Goal: Task Accomplishment & Management: Manage account settings

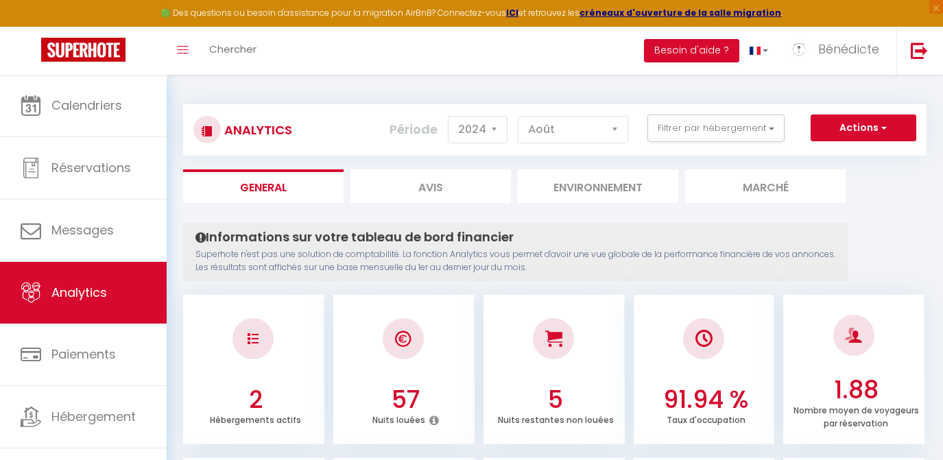
select select "2024"
select select "8"
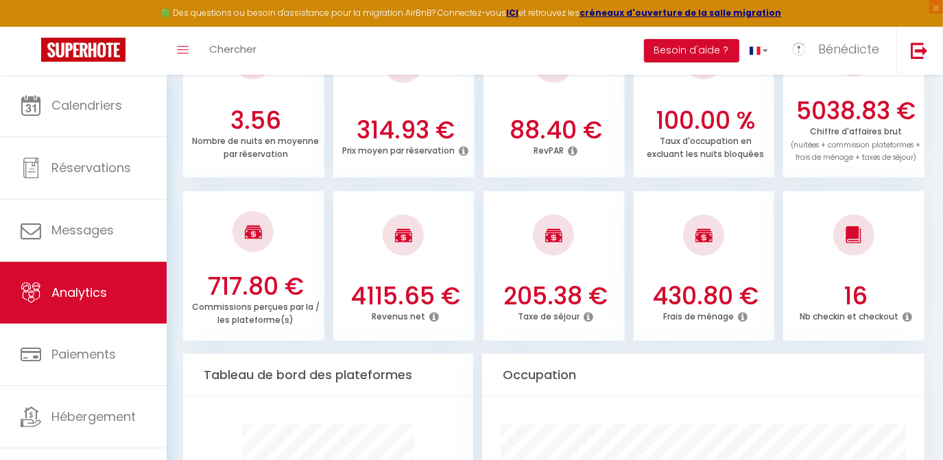
scroll to position [249, 0]
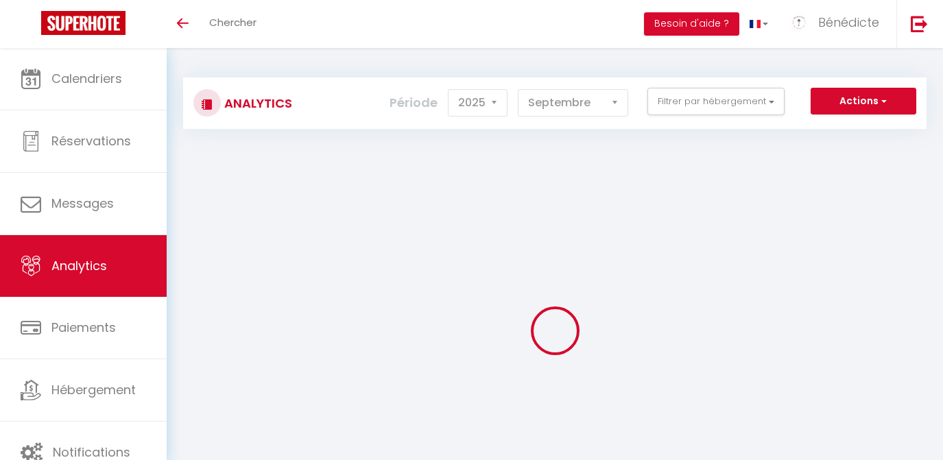
select select "2025"
select select "9"
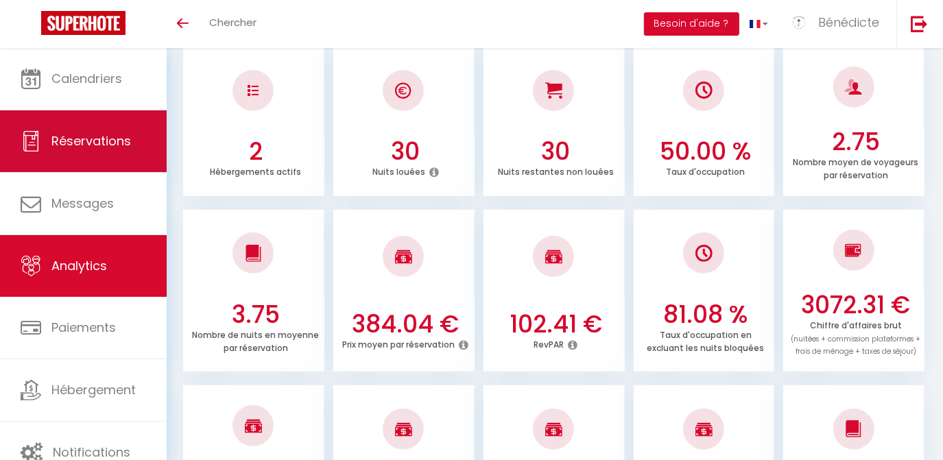
click at [91, 143] on span "Réservations" at bounding box center [91, 140] width 80 height 17
select select "not_cancelled"
select select
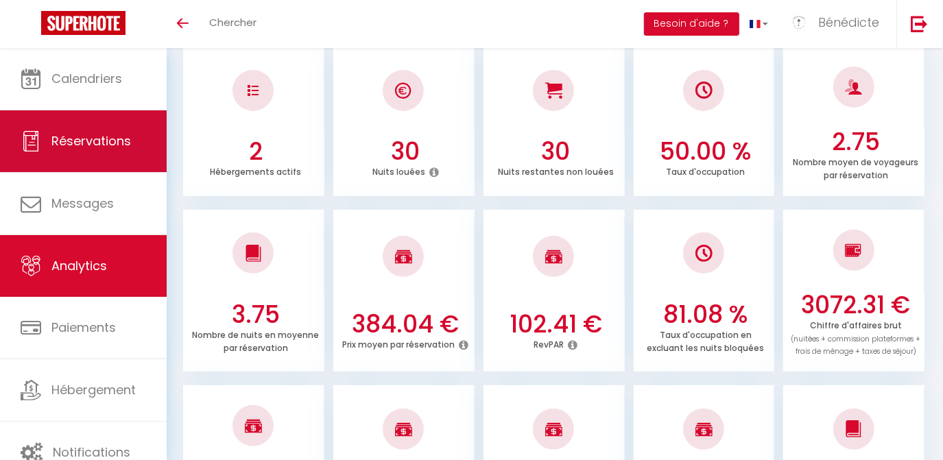
select select
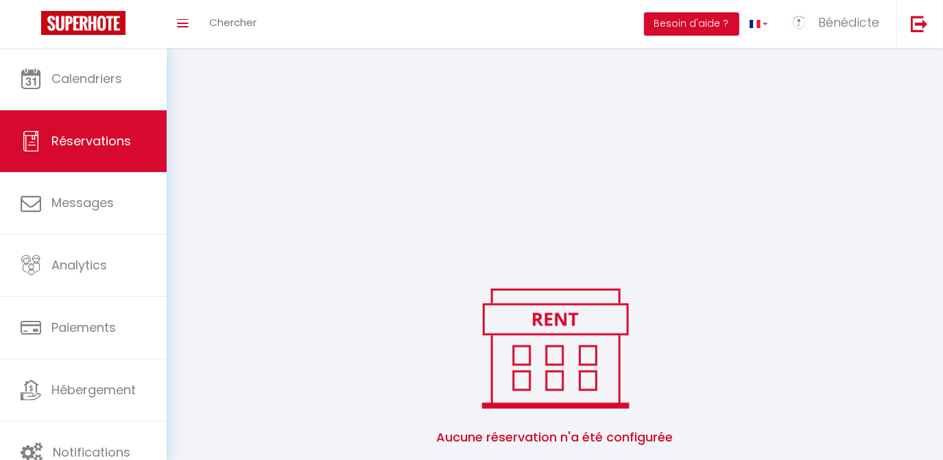
select select
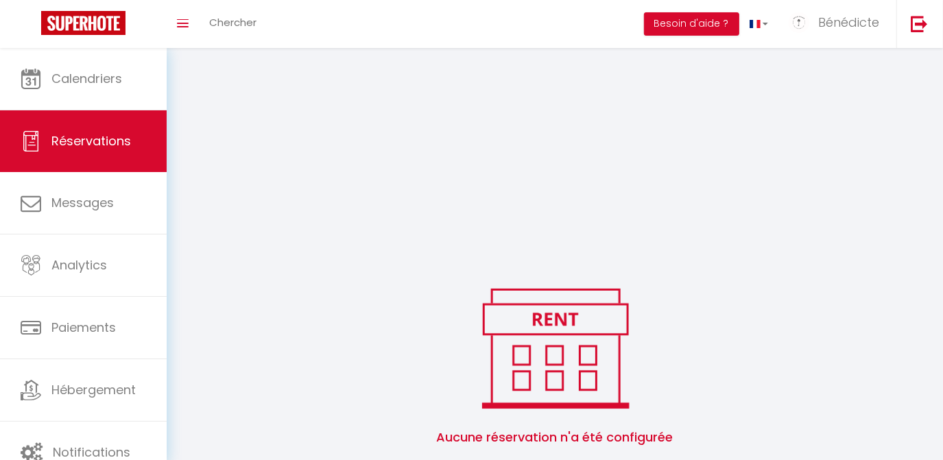
select select
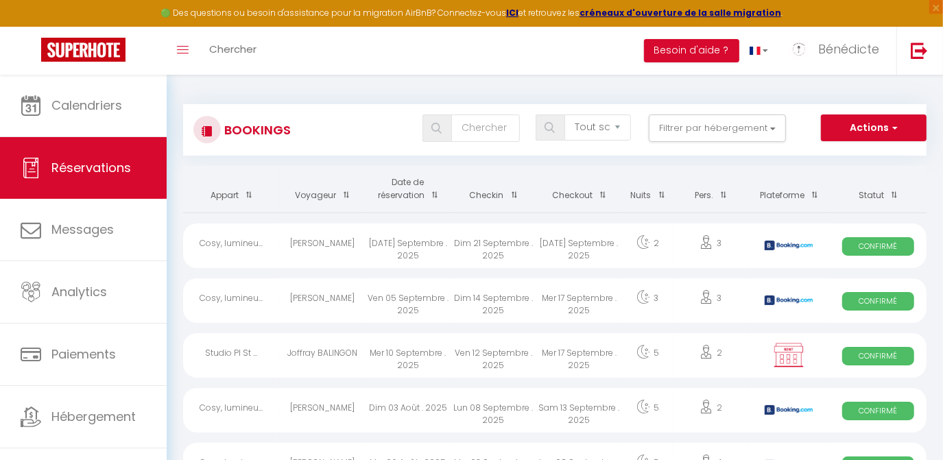
click at [401, 356] on div "Mer 10 Septembre . 2025" at bounding box center [409, 355] width 86 height 45
select select "OK"
select select "0"
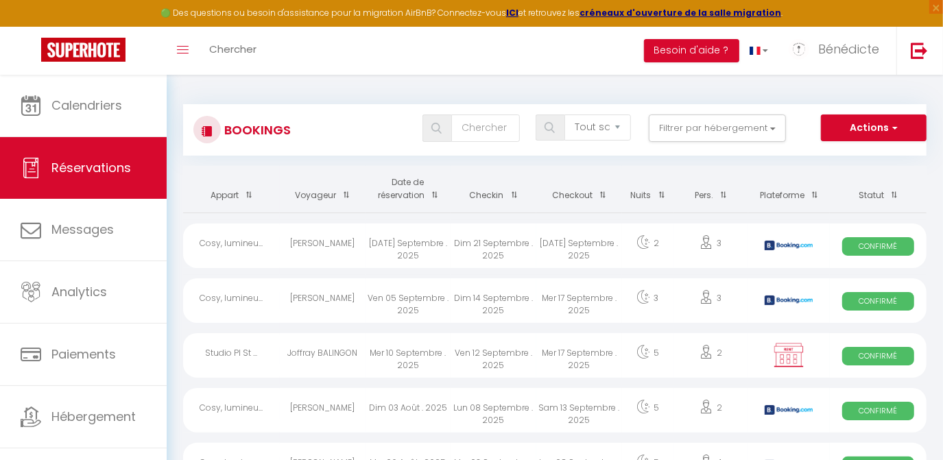
select select "1"
select select
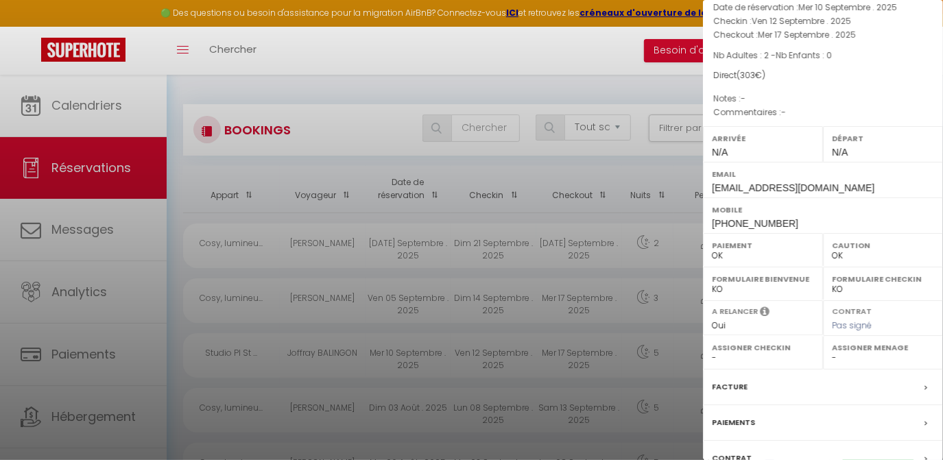
scroll to position [212, 0]
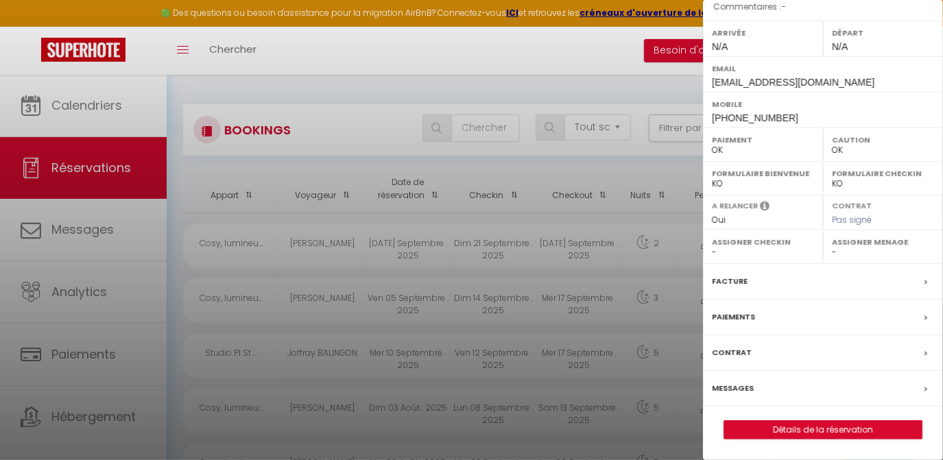
click at [720, 316] on label "Paiements" at bounding box center [733, 317] width 43 height 14
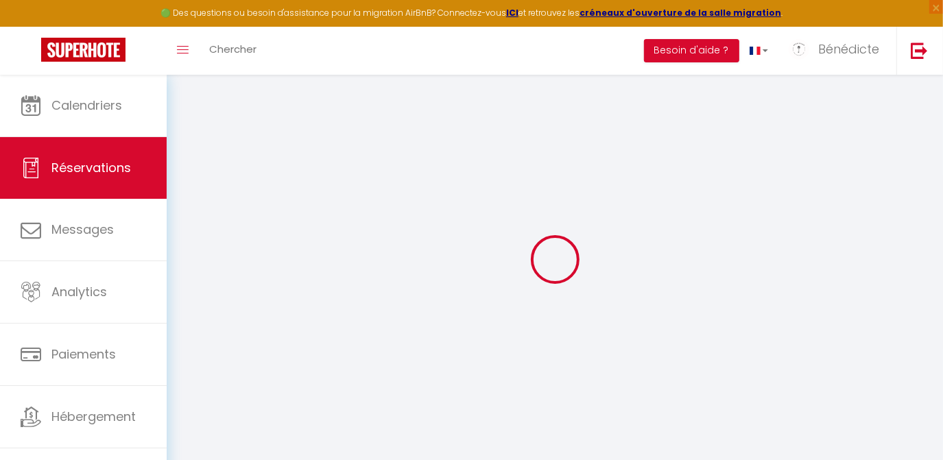
select select
checkbox input "false"
